Goal: Task Accomplishment & Management: Use online tool/utility

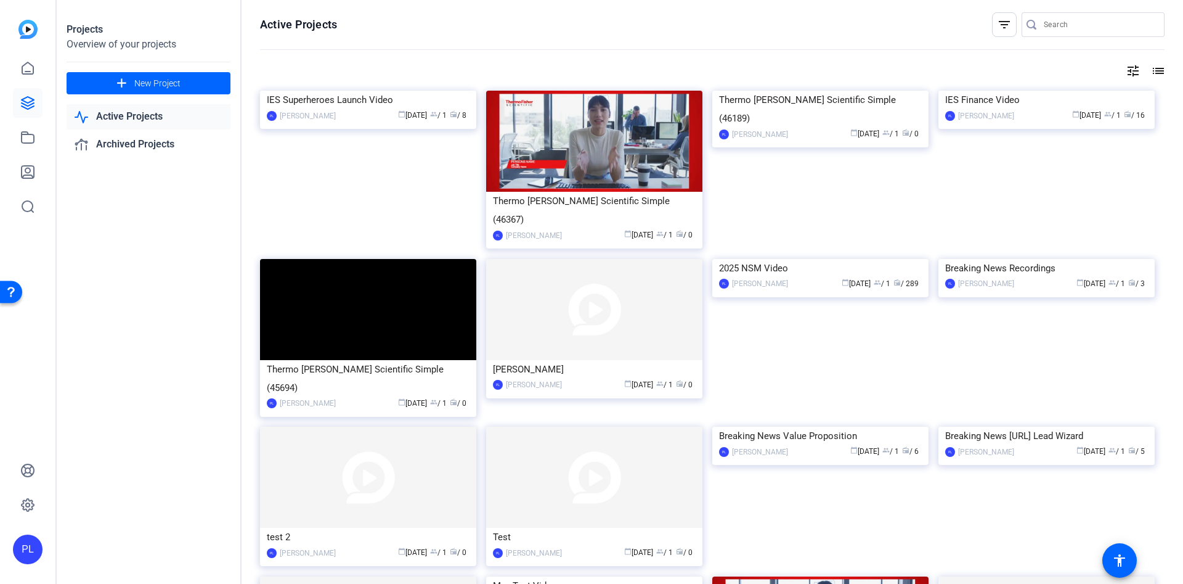
click at [144, 113] on link "Active Projects" at bounding box center [149, 116] width 164 height 25
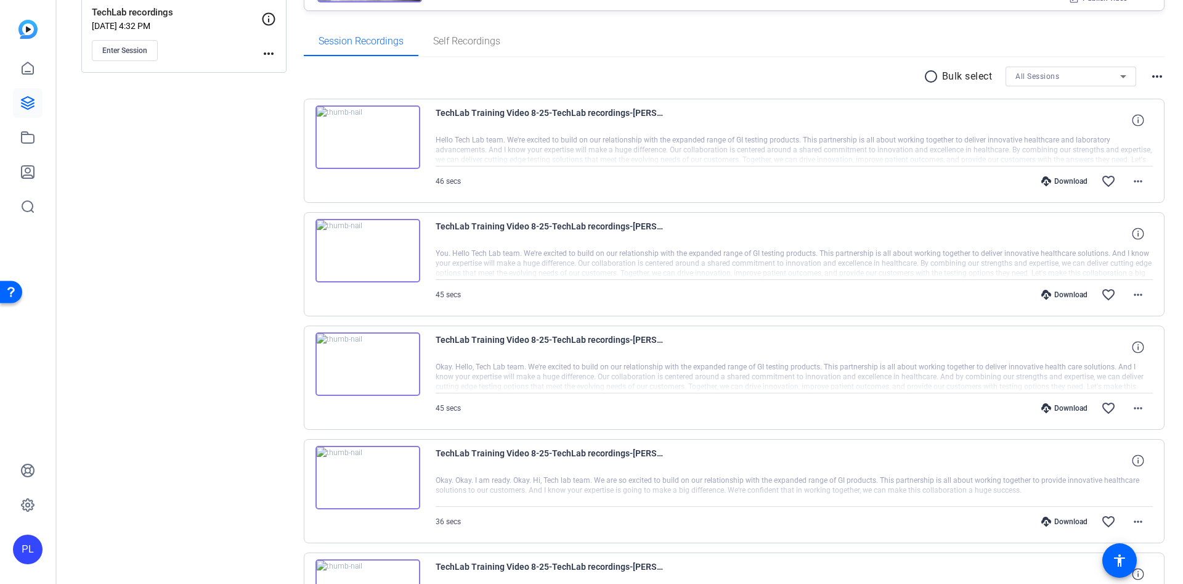
scroll to position [277, 0]
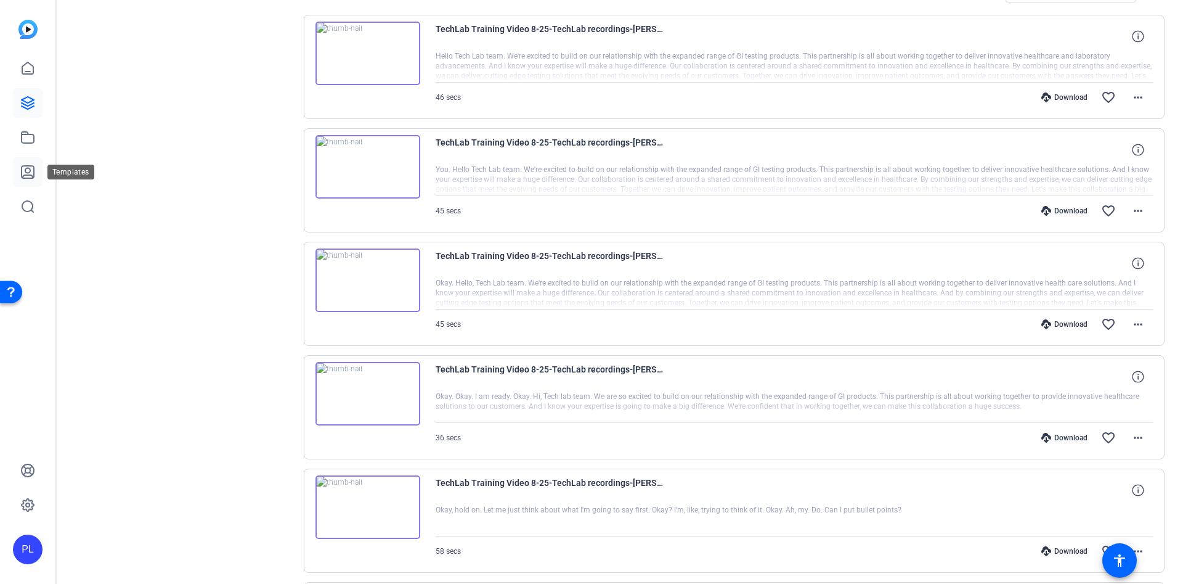
click at [29, 169] on icon at bounding box center [27, 172] width 15 height 15
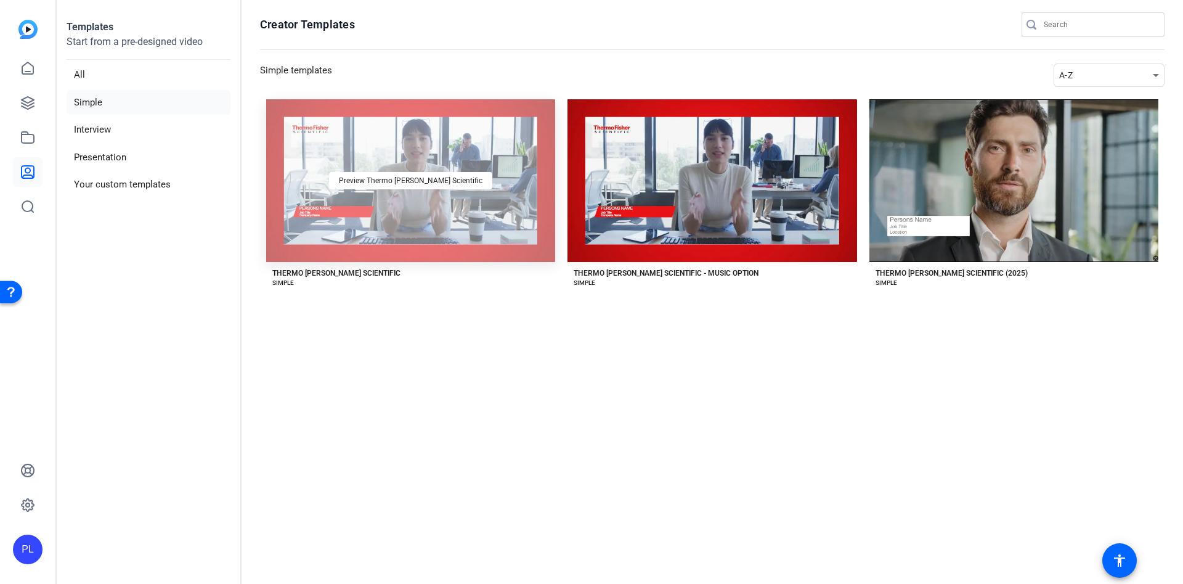
click at [414, 198] on div "Preview Thermo Fisher Scientific" at bounding box center [410, 180] width 289 height 163
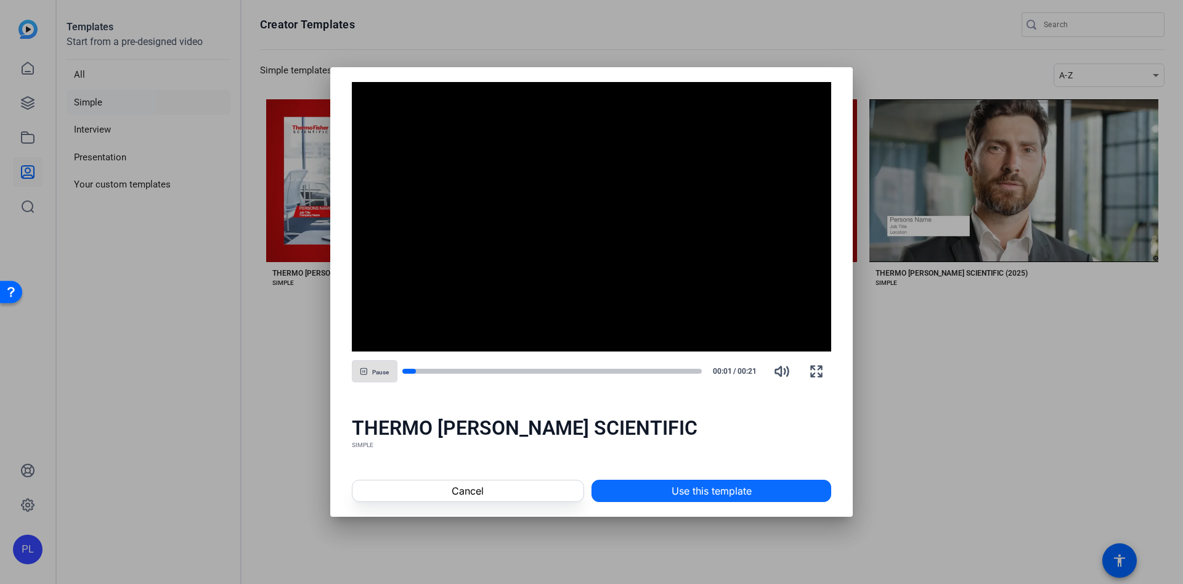
click at [667, 489] on span at bounding box center [711, 491] width 239 height 30
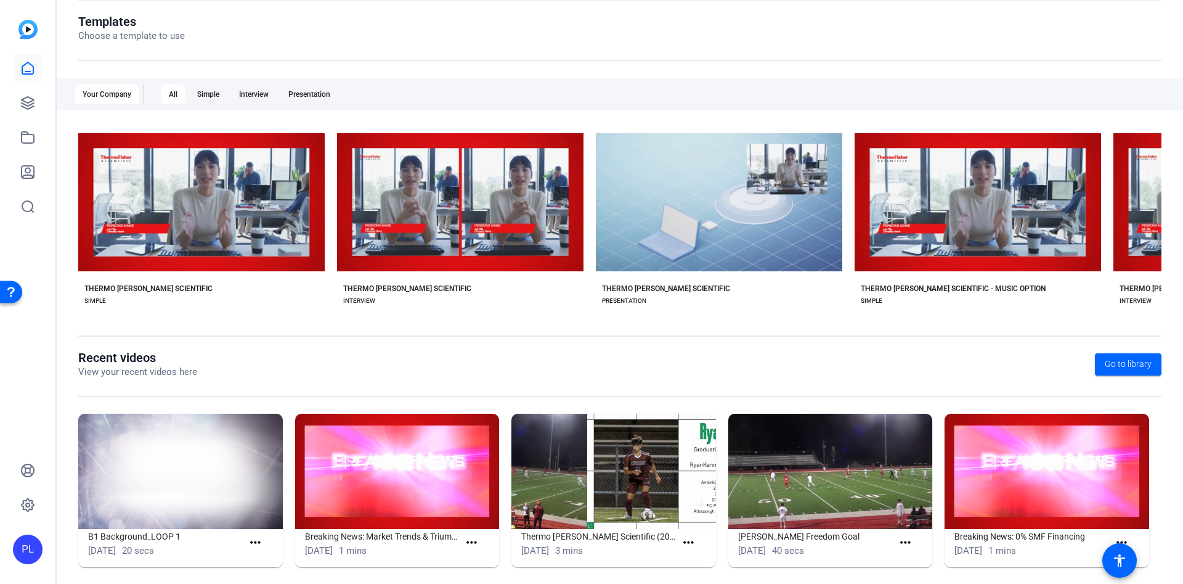
scroll to position [144, 0]
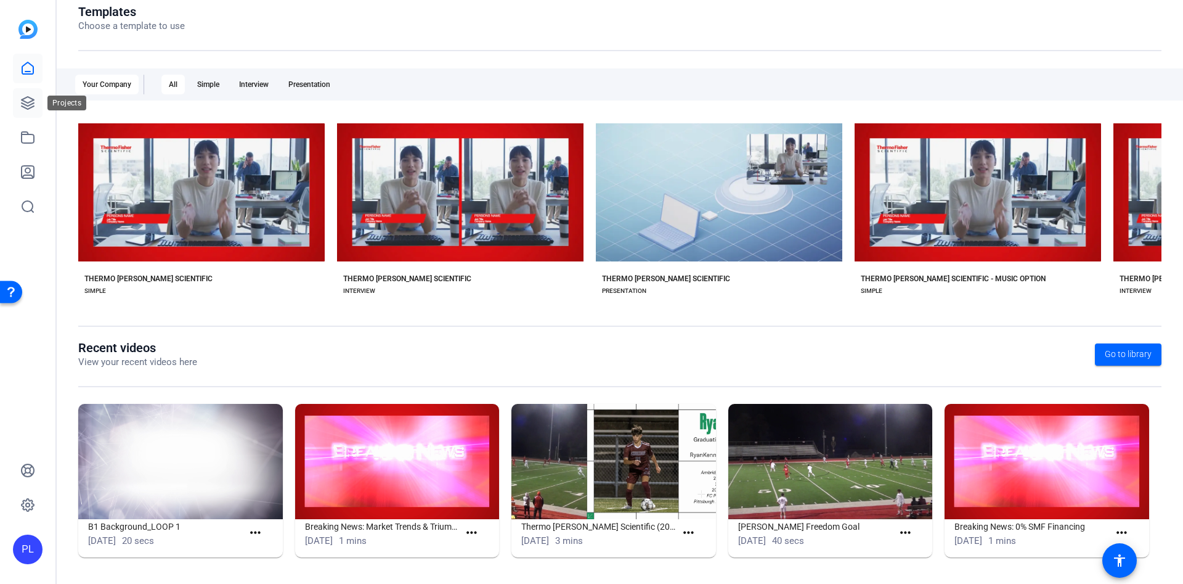
click at [22, 104] on icon at bounding box center [27, 103] width 15 height 15
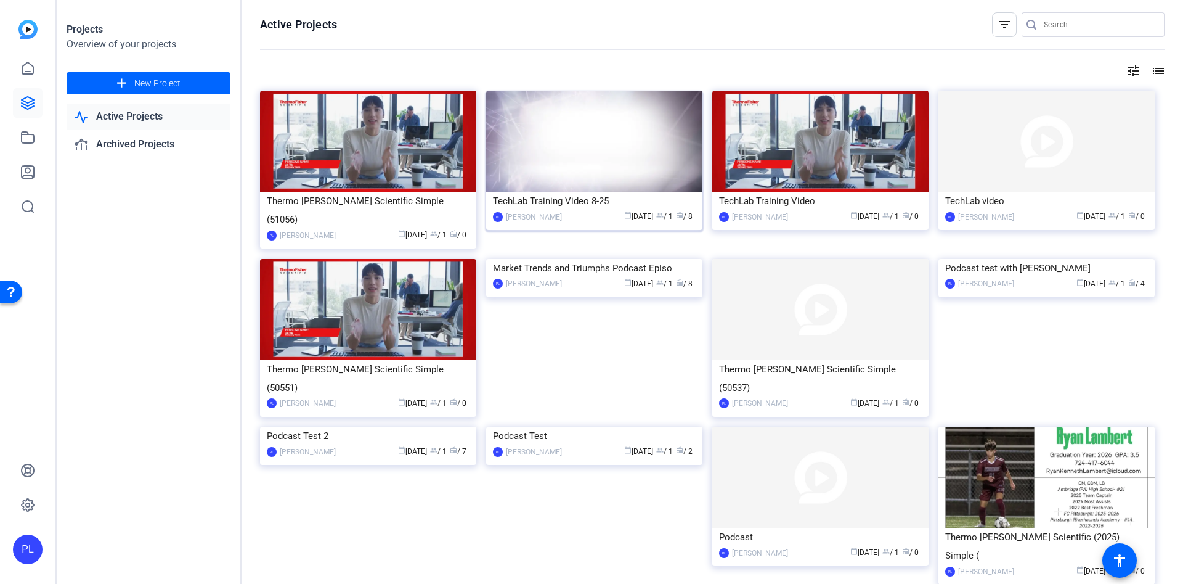
click at [605, 158] on img at bounding box center [594, 141] width 216 height 101
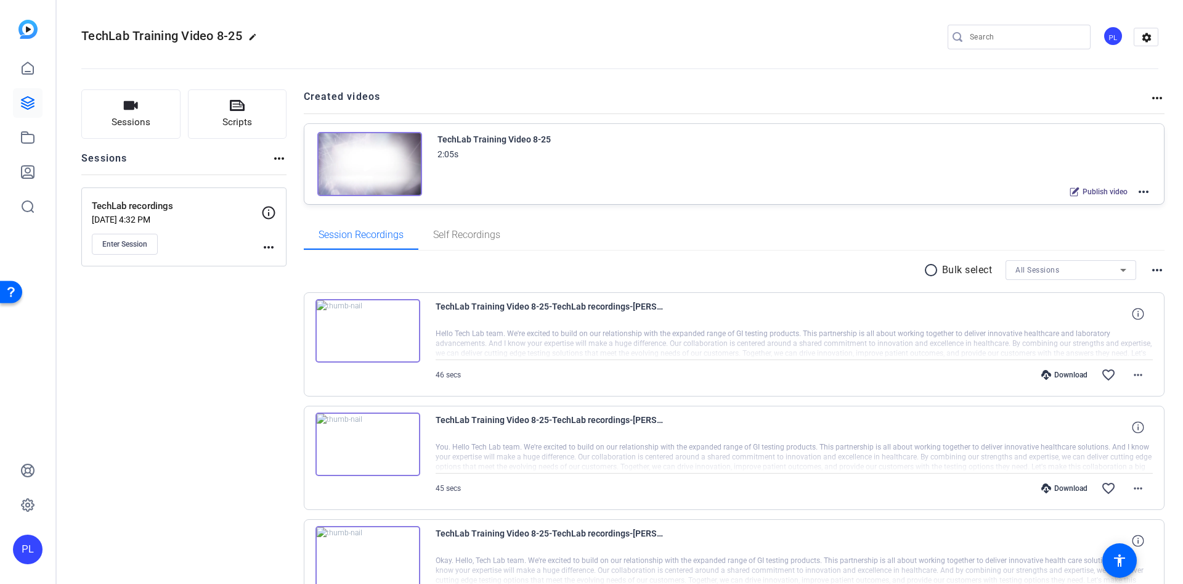
click at [361, 167] on img at bounding box center [369, 164] width 105 height 64
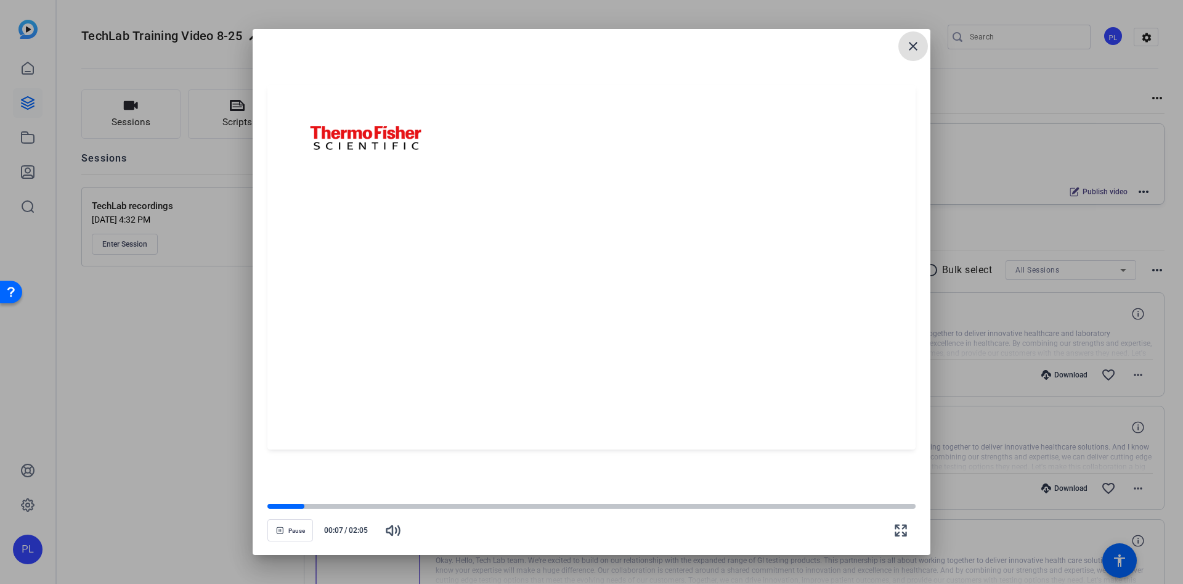
click at [916, 46] on mat-icon "close" at bounding box center [913, 46] width 15 height 15
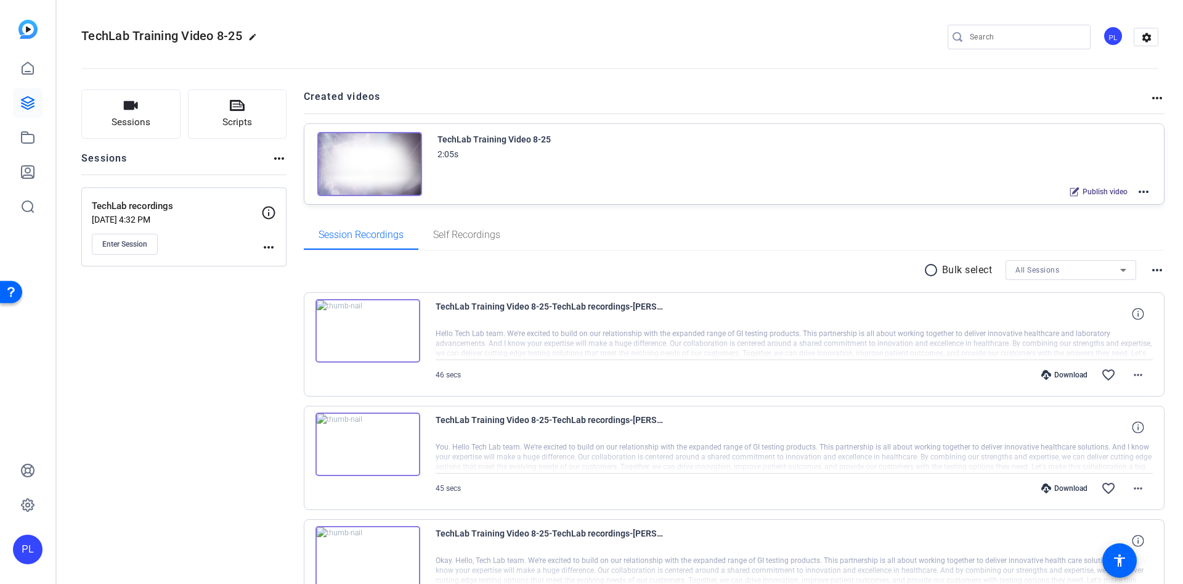
click at [1141, 194] on mat-icon "more_horiz" at bounding box center [1144, 191] width 15 height 15
click at [1098, 204] on span "Edit in Creator" at bounding box center [1090, 206] width 86 height 15
